Goal: Task Accomplishment & Management: Use online tool/utility

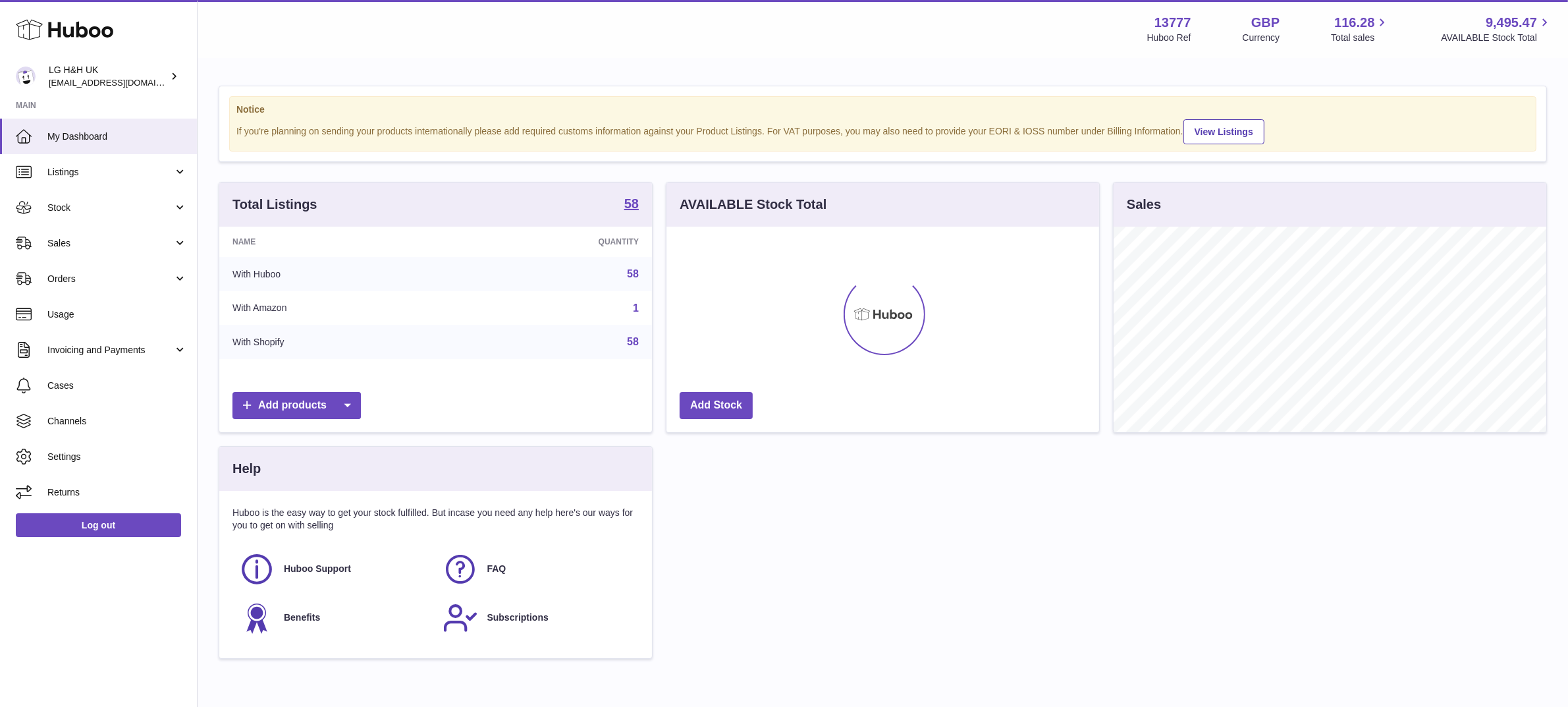
scroll to position [205, 432]
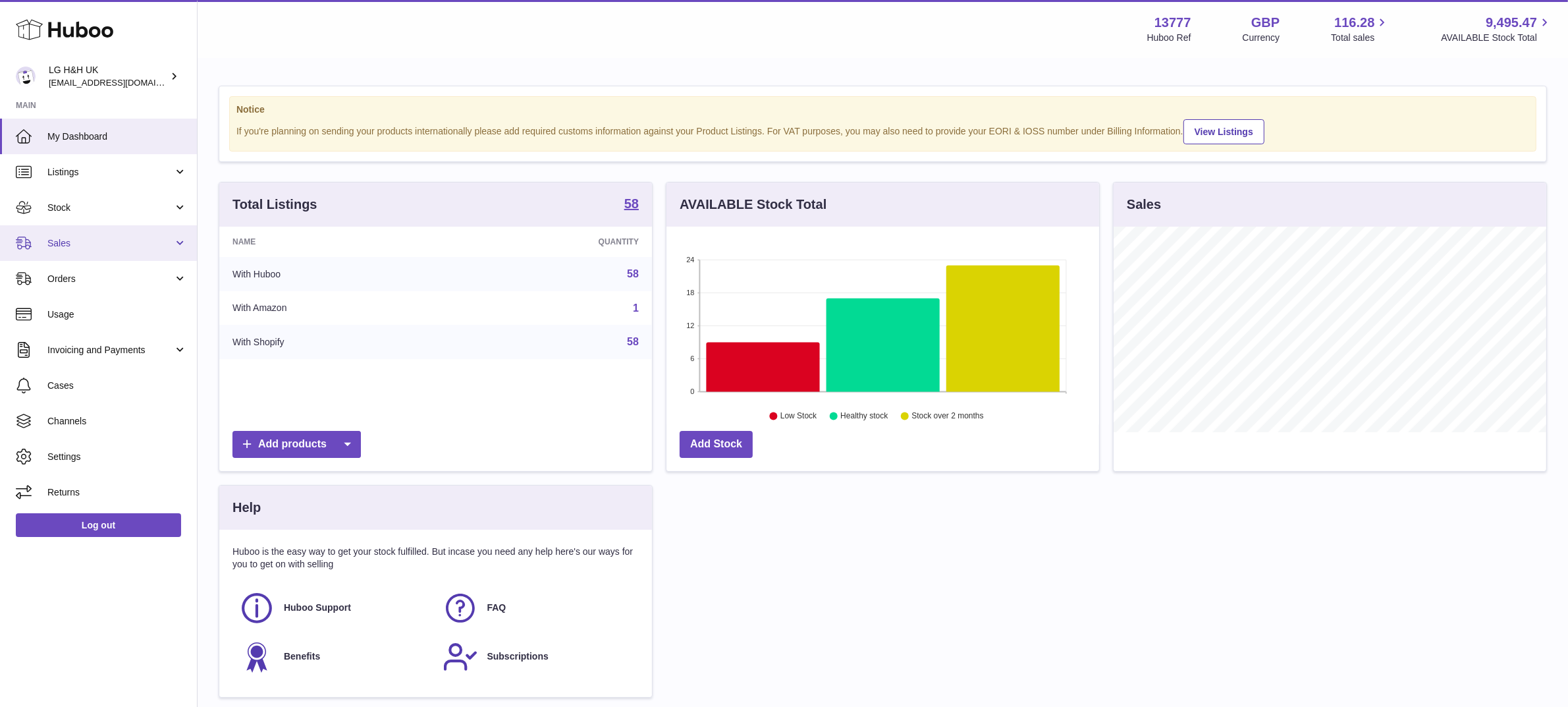
click at [85, 235] on link "Sales" at bounding box center [99, 243] width 197 height 36
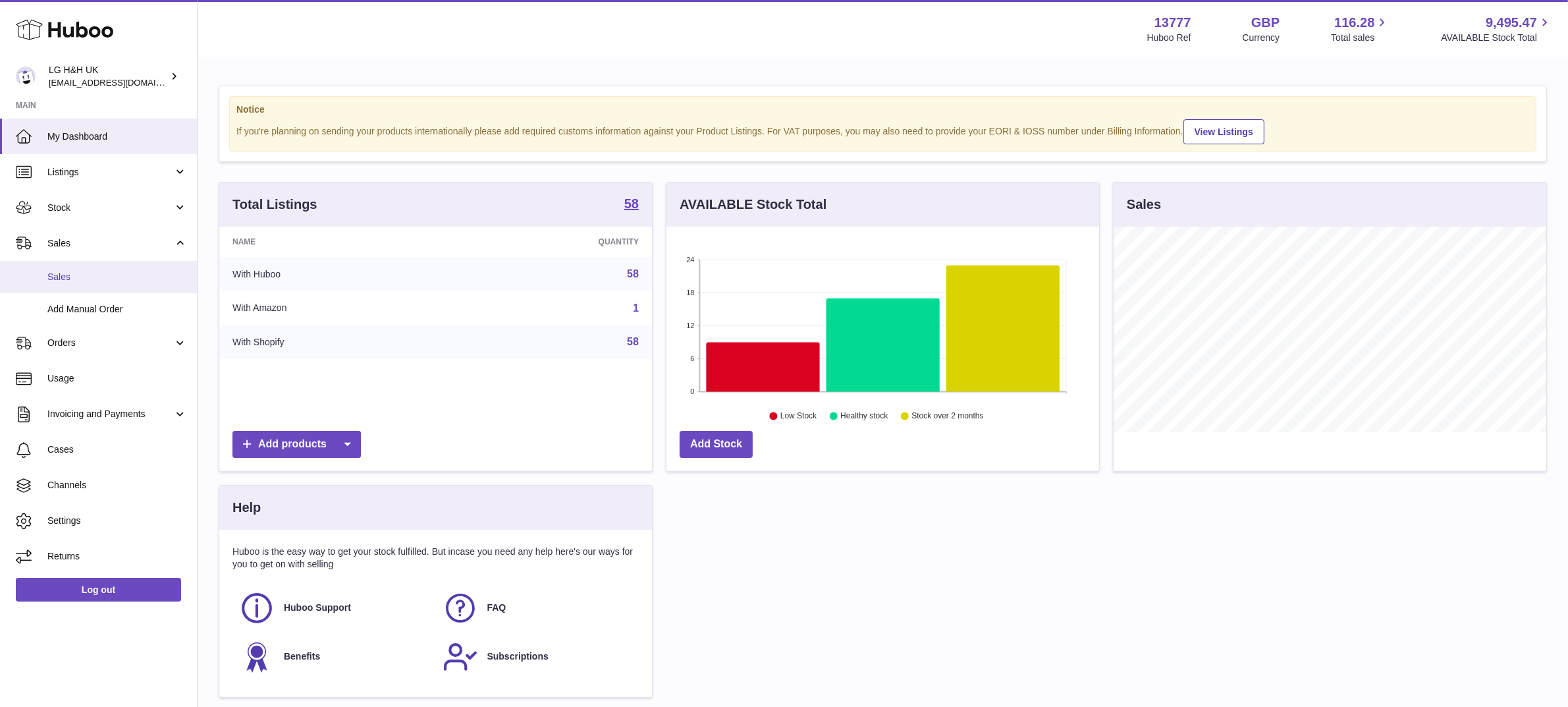
click at [61, 276] on span "Sales" at bounding box center [118, 277] width 140 height 13
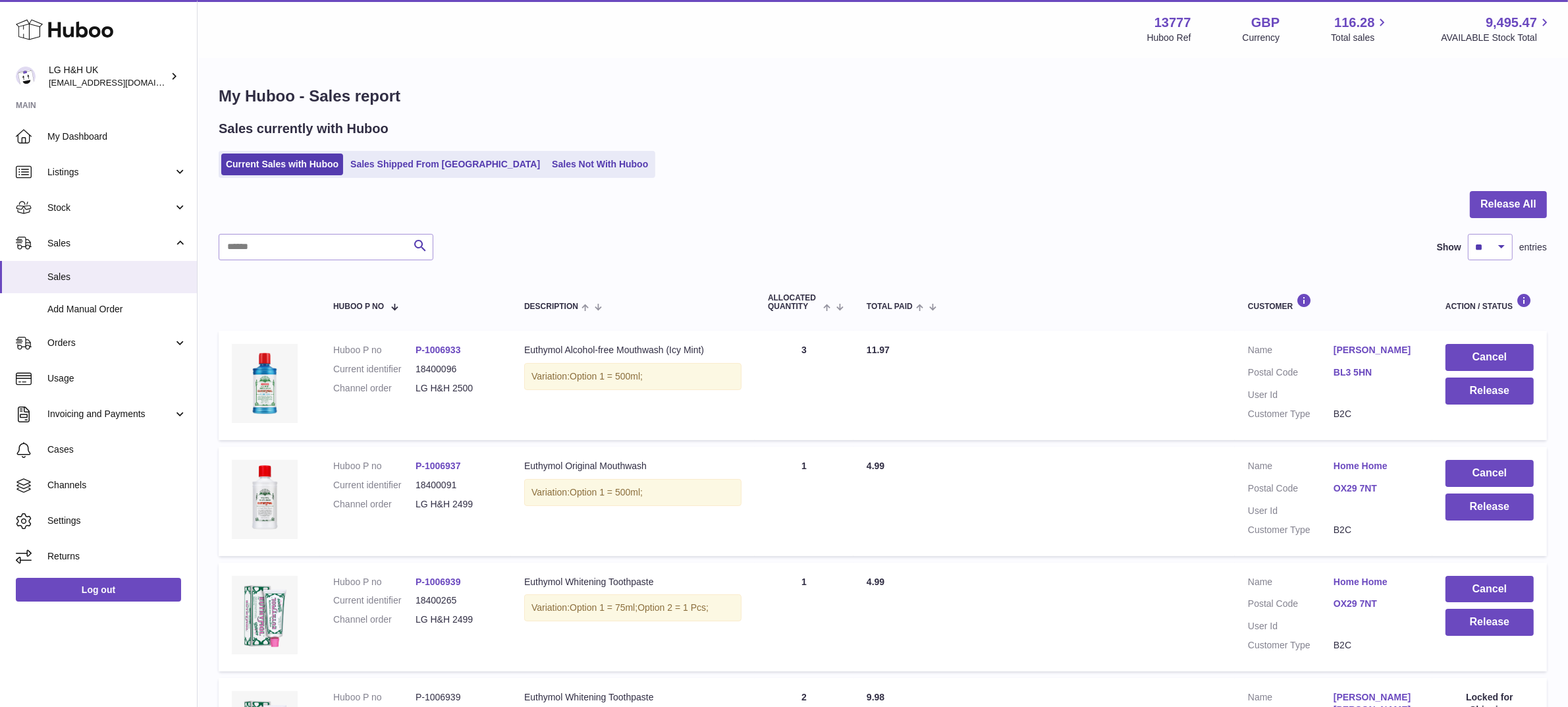
scroll to position [138, 0]
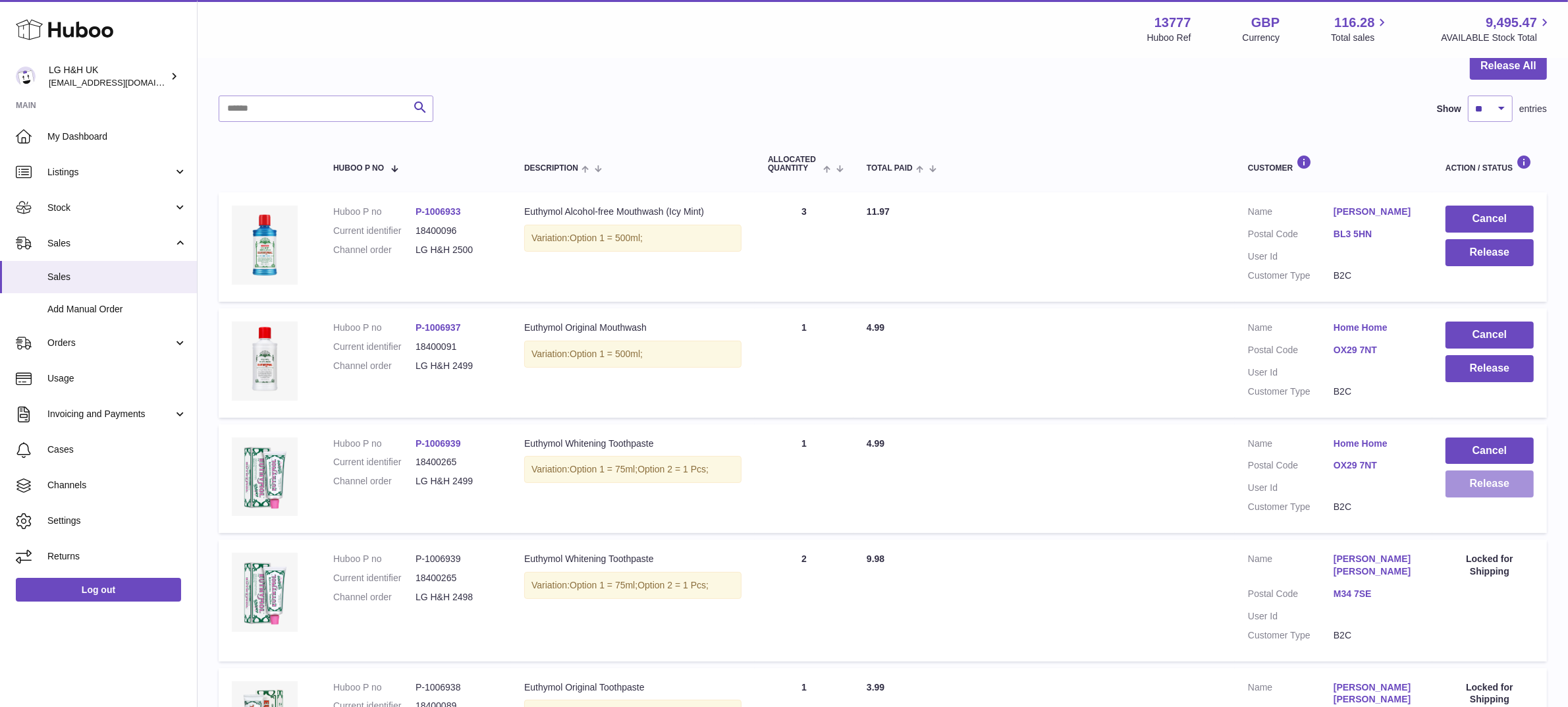
click at [1456, 487] on button "Release" at bounding box center [1490, 484] width 88 height 27
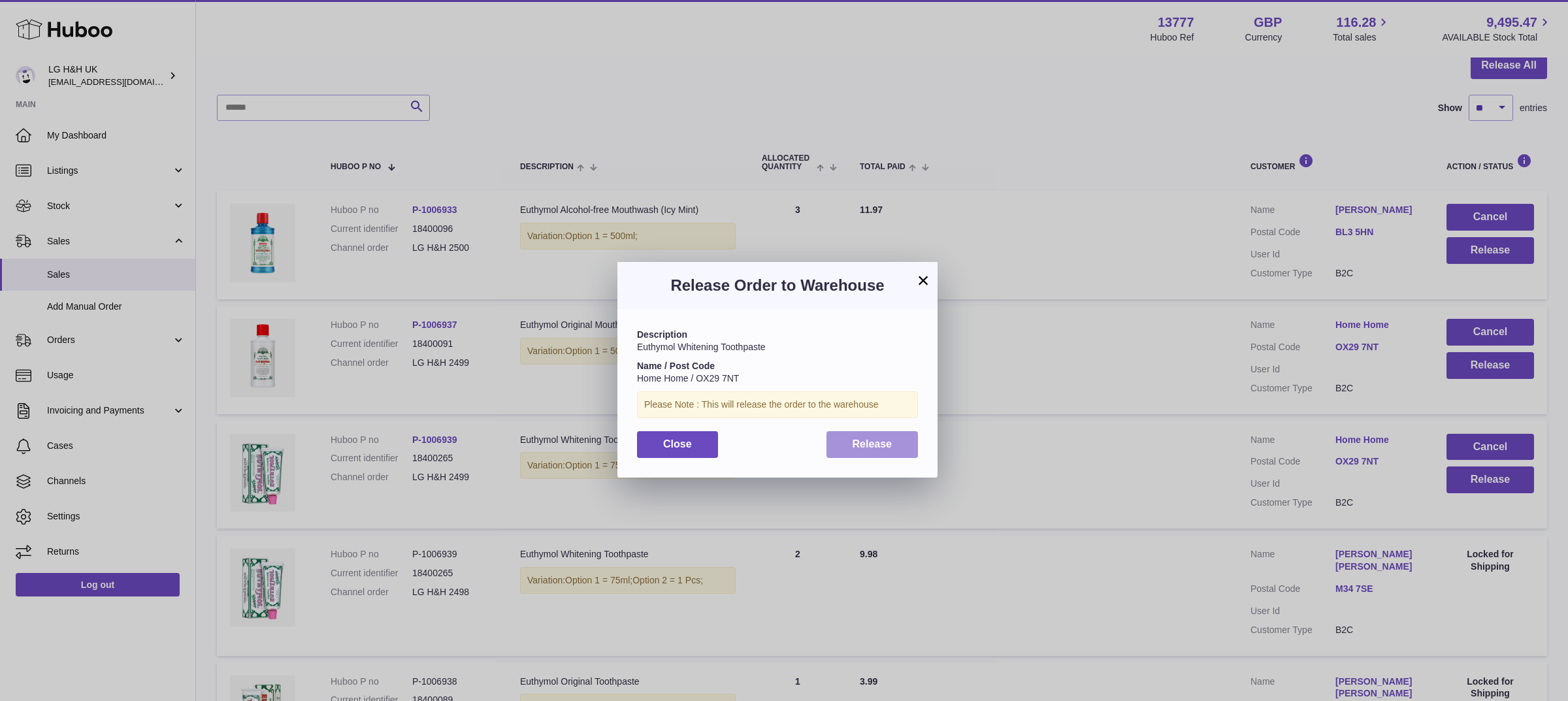
click at [907, 447] on button "Release" at bounding box center [873, 445] width 93 height 27
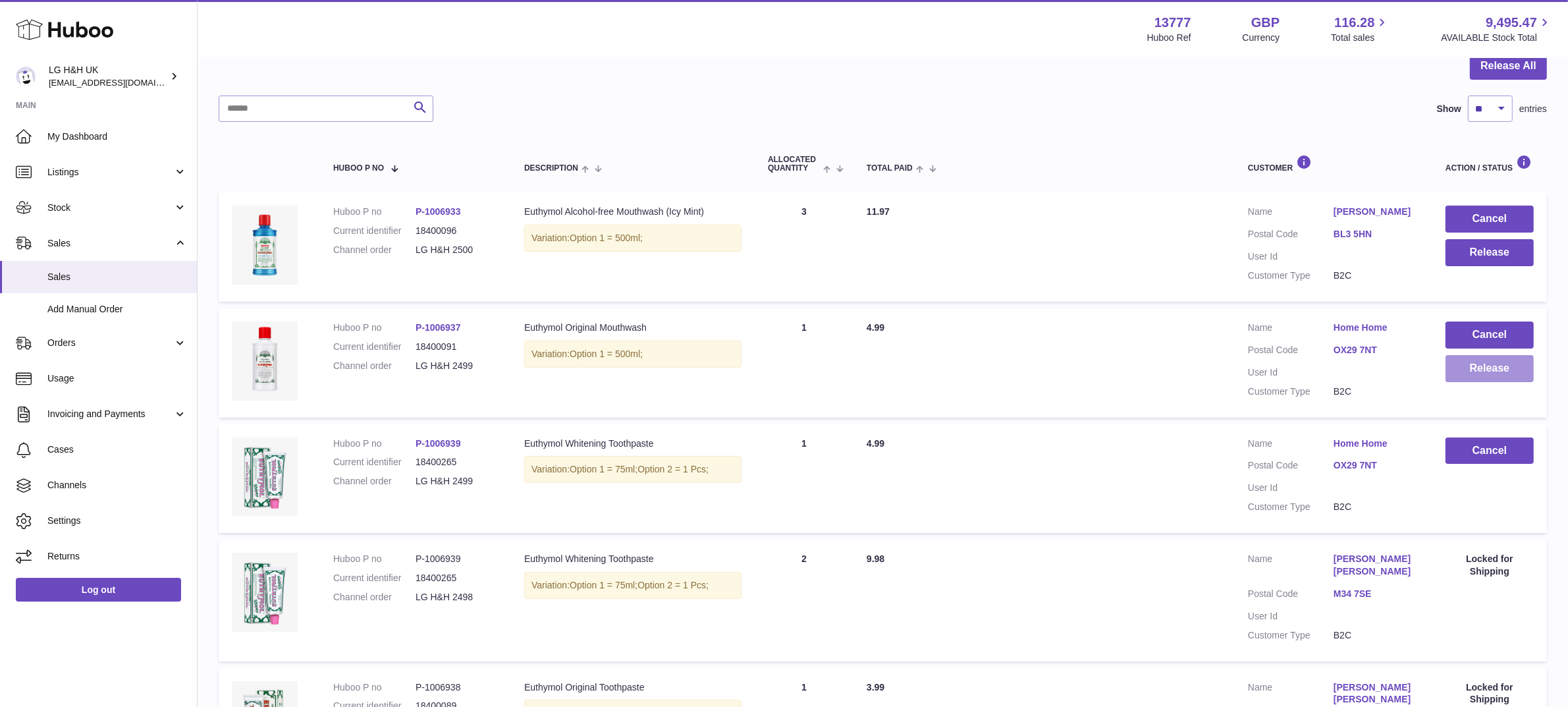
click at [1484, 369] on button "Release" at bounding box center [1490, 369] width 88 height 27
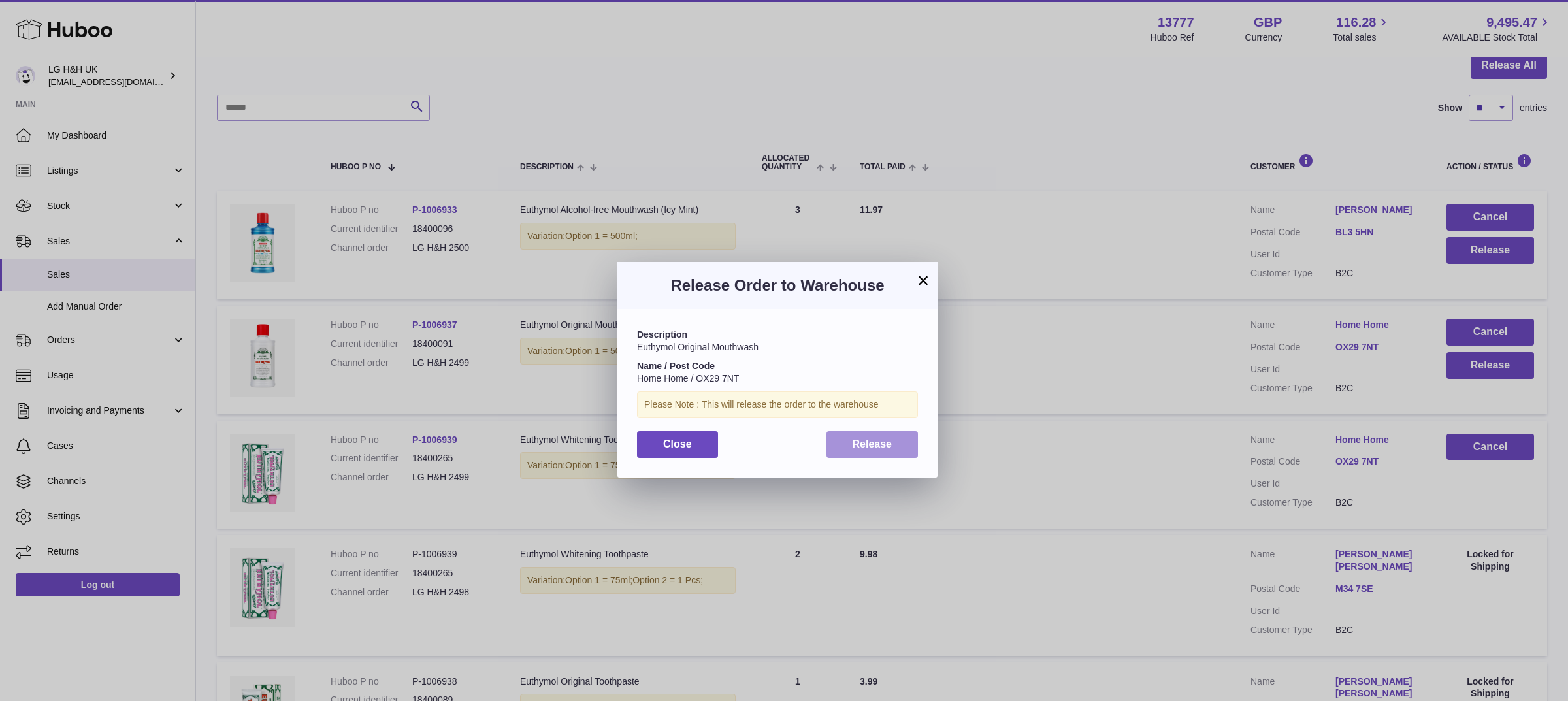
click at [892, 441] on button "Release" at bounding box center [873, 445] width 93 height 27
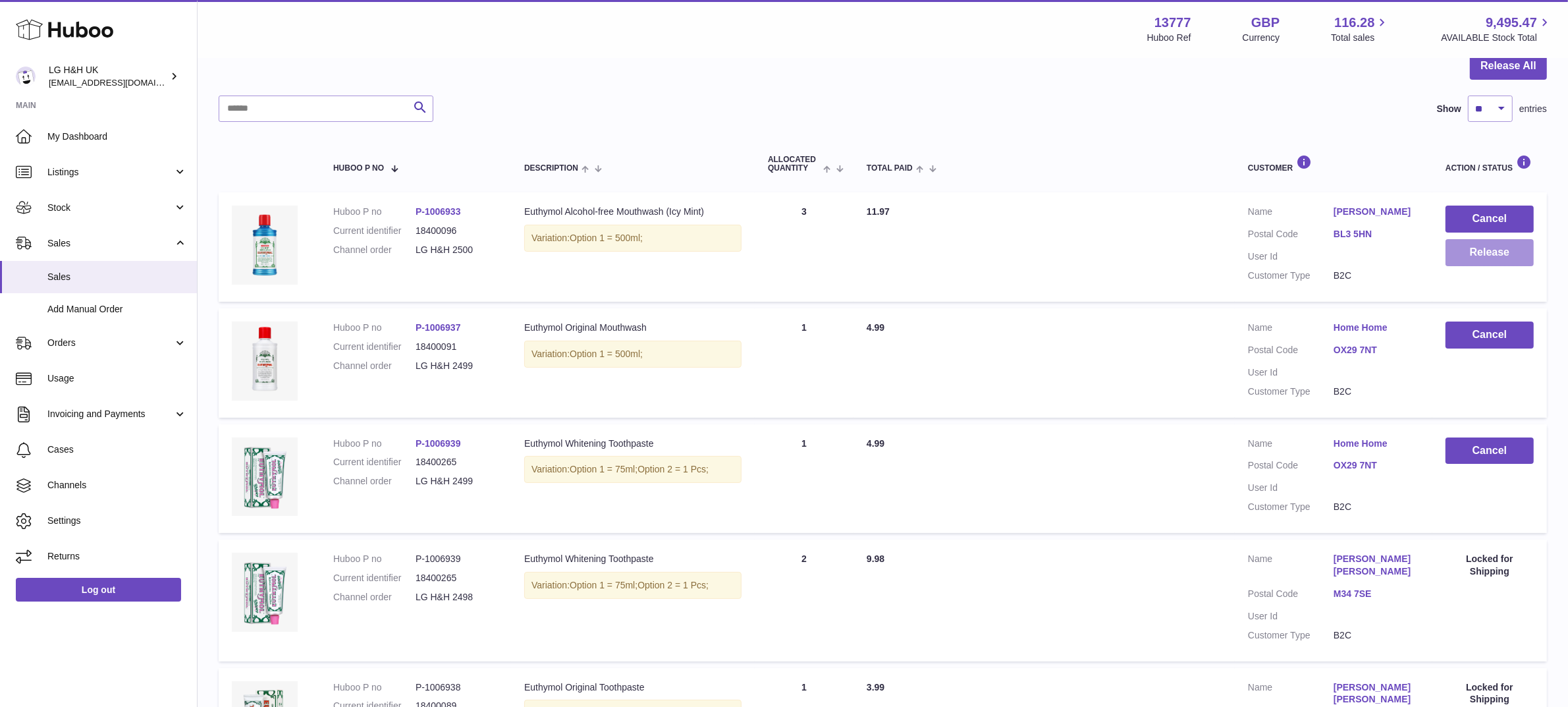
click at [1477, 257] on button "Release" at bounding box center [1490, 253] width 88 height 27
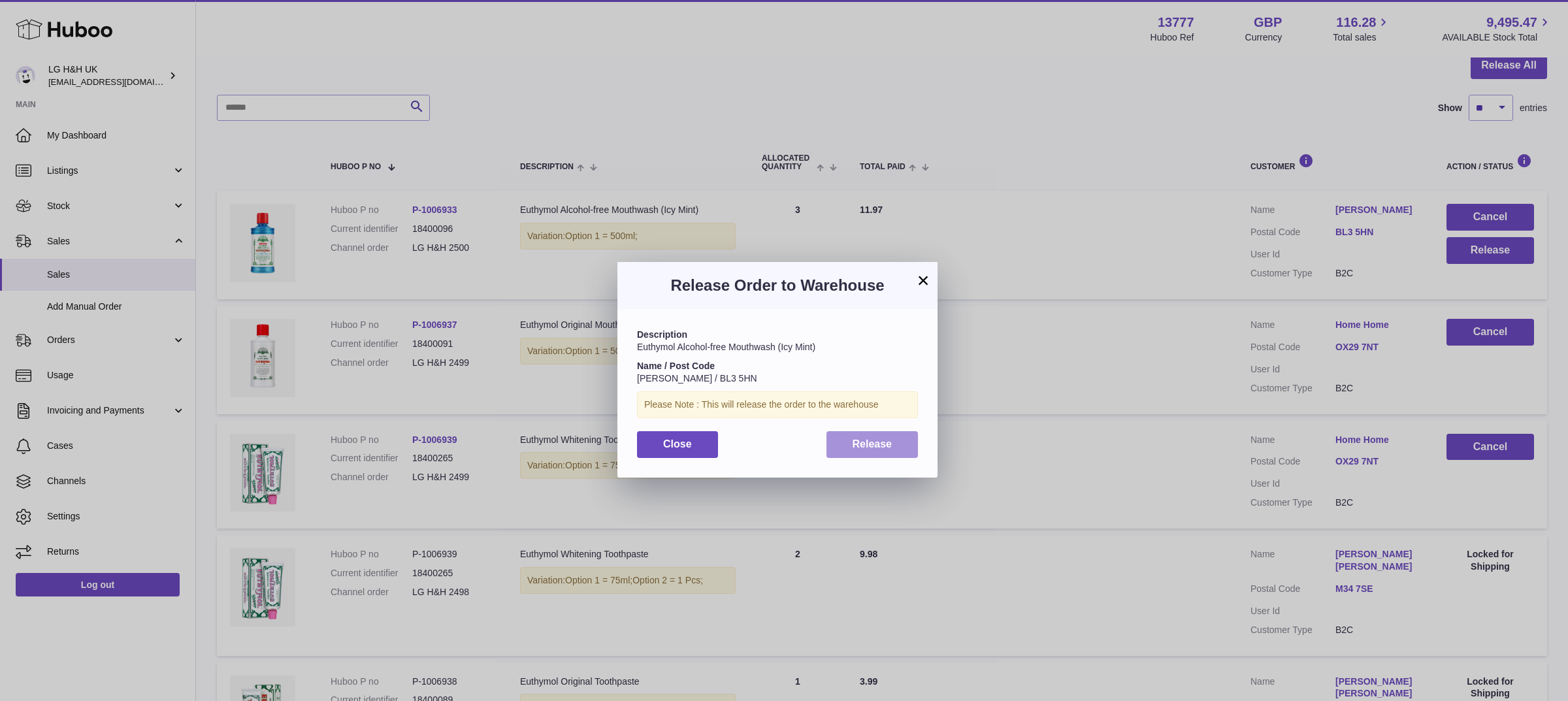
click at [902, 448] on button "Release" at bounding box center [873, 445] width 93 height 27
